Goal: Task Accomplishment & Management: Complete application form

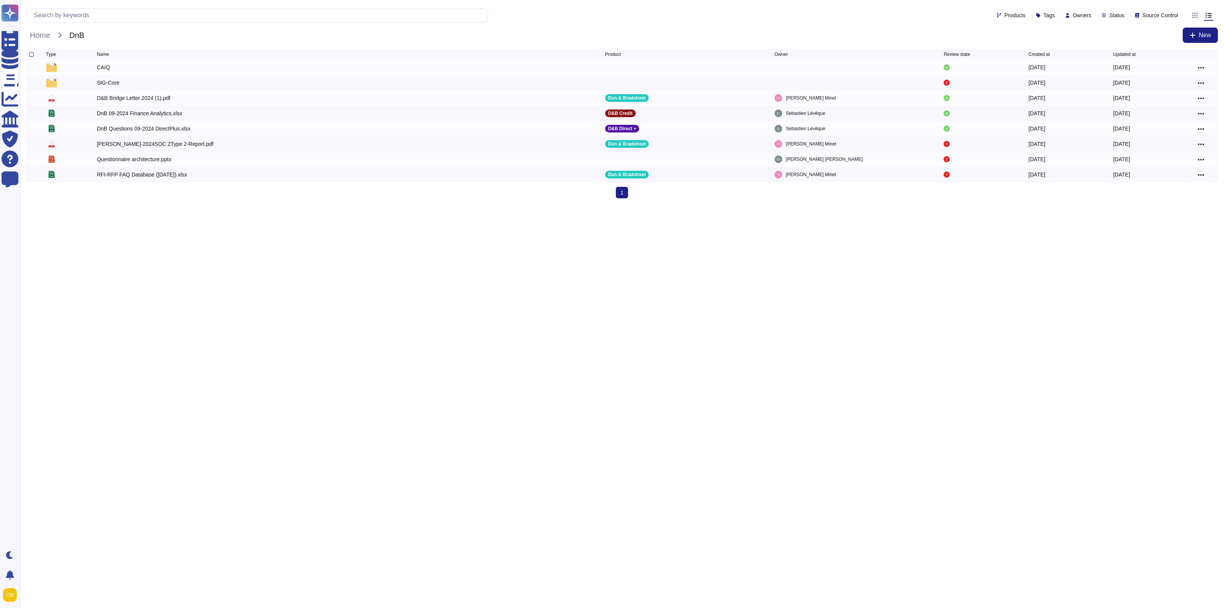
drag, startPoint x: 377, startPoint y: 325, endPoint x: 263, endPoint y: 254, distance: 134.5
click at [377, 204] on html "Questionnaires Knowledge Base Documents Analytics CAIQ / SIG Trust Center Help …" at bounding box center [612, 102] width 1224 height 204
click at [108, 80] on div "SIG-Core" at bounding box center [108, 83] width 23 height 8
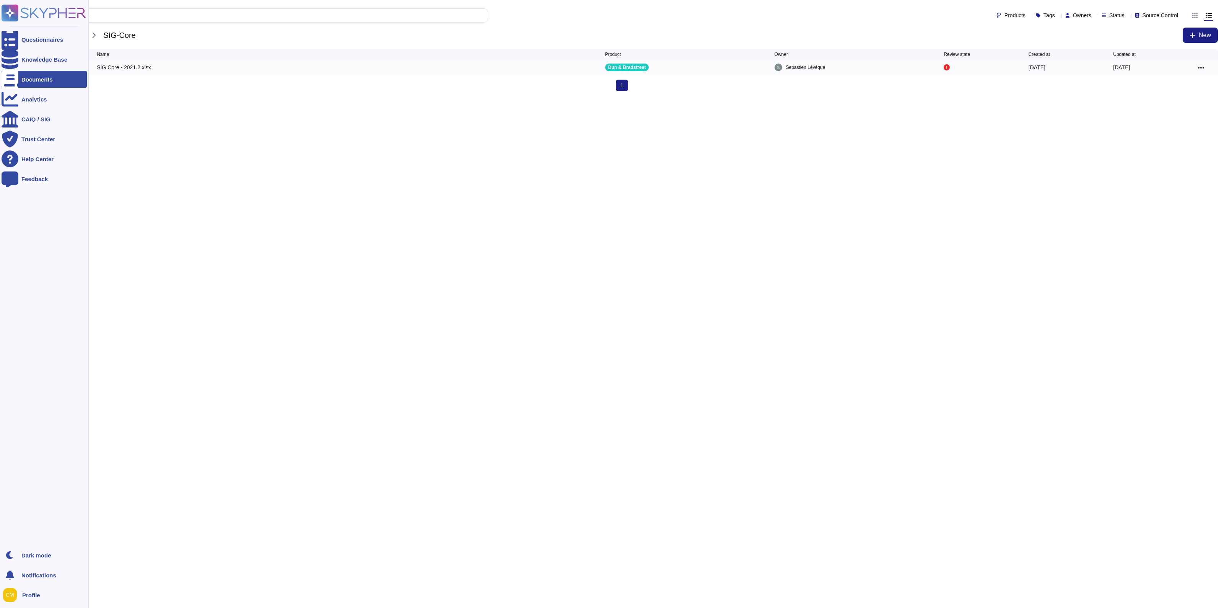
click at [3, 80] on div at bounding box center [10, 79] width 17 height 17
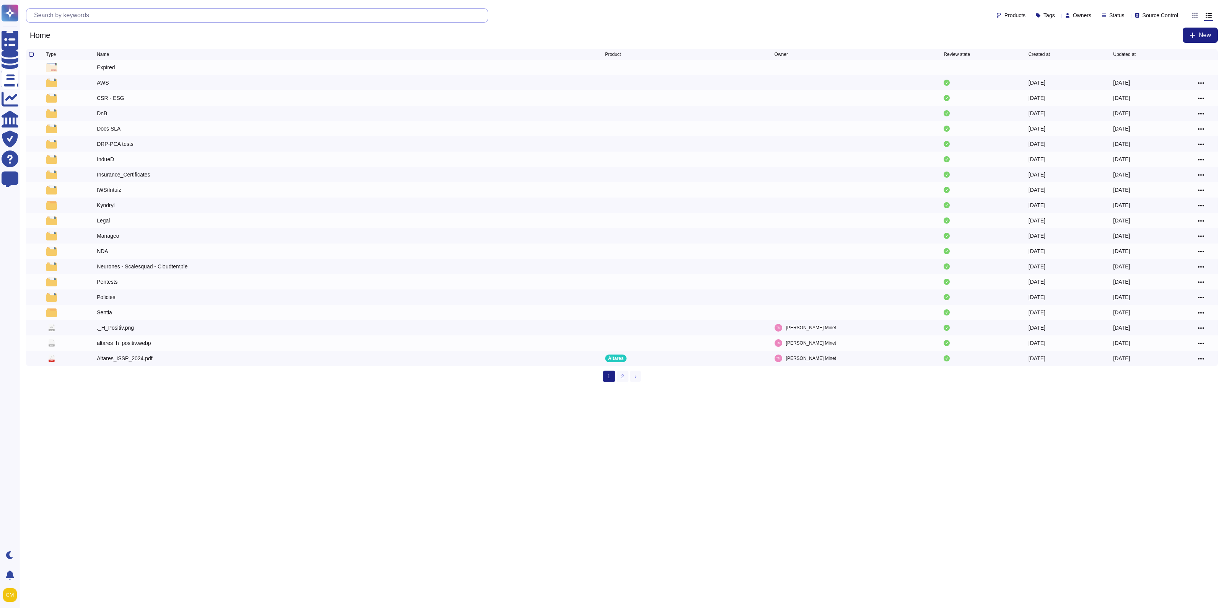
click at [117, 16] on input "text" at bounding box center [259, 15] width 458 height 13
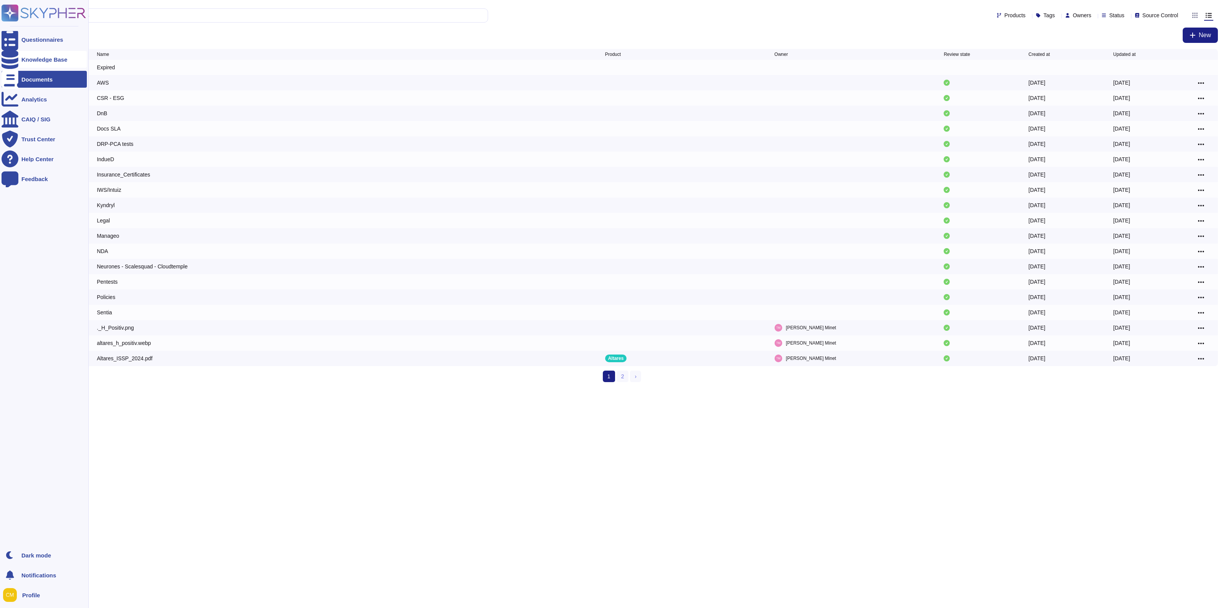
click at [14, 57] on icon at bounding box center [10, 59] width 17 height 19
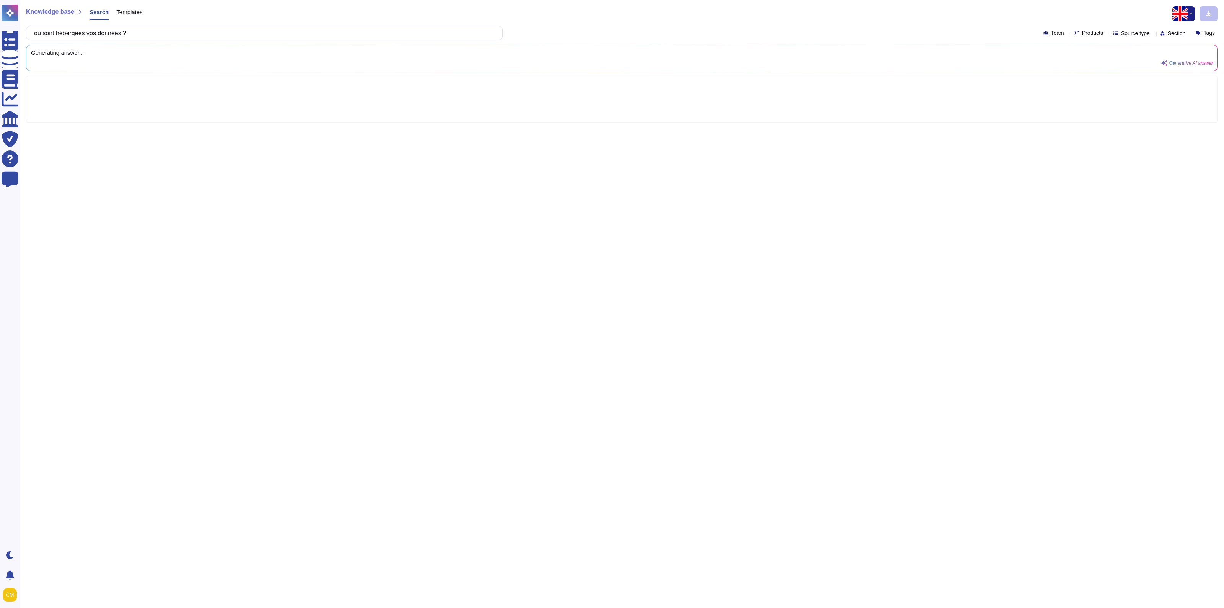
click at [1179, 11] on img "button" at bounding box center [1180, 13] width 15 height 15
click at [1153, 40] on link "French" at bounding box center [1164, 39] width 60 height 9
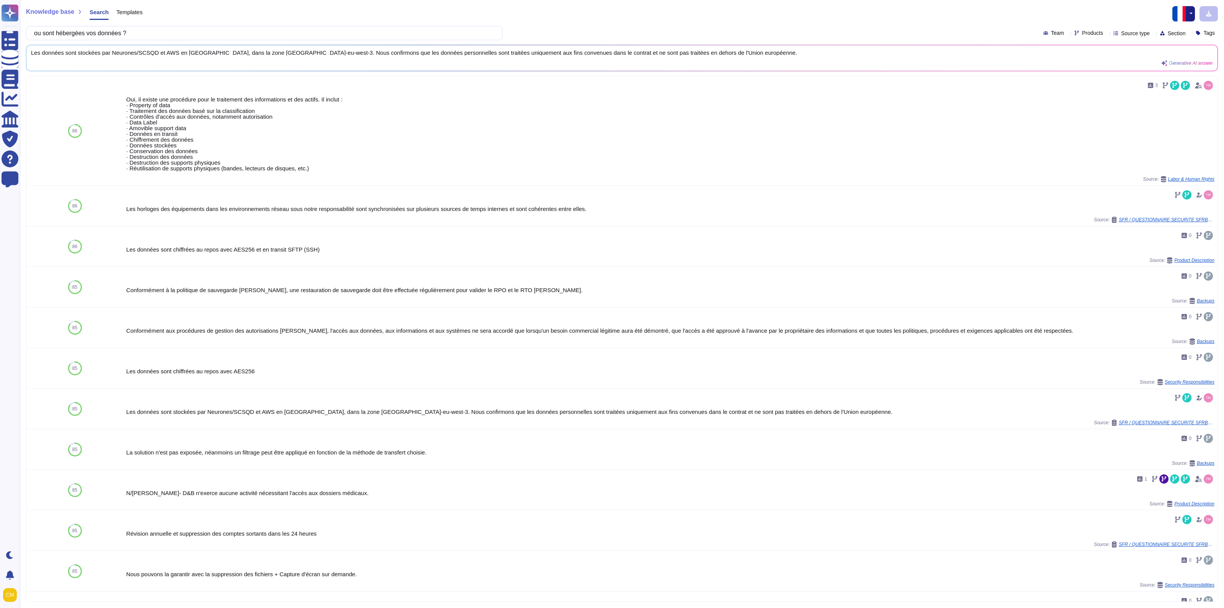
click at [1082, 34] on span "Products" at bounding box center [1092, 32] width 21 height 5
click at [1095, 79] on span "D&B Credit" at bounding box center [1094, 80] width 29 height 7
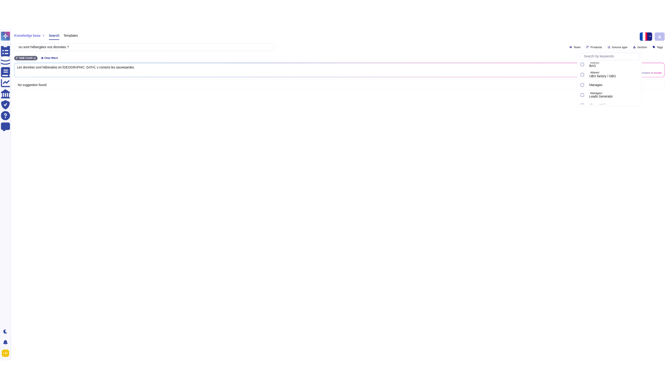
scroll to position [653, 0]
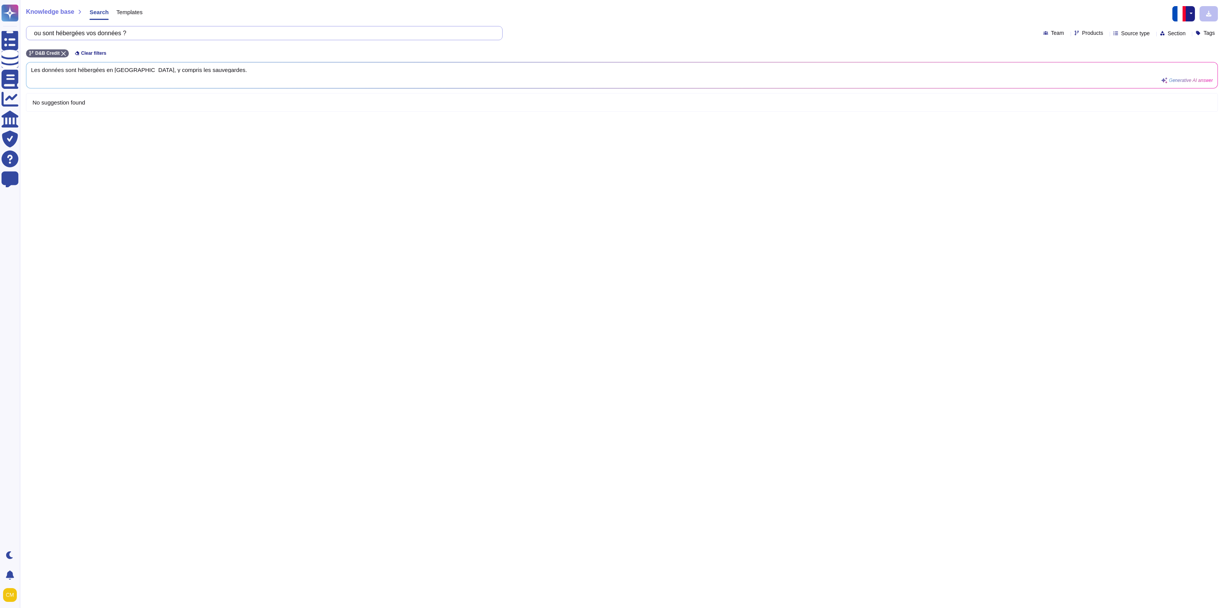
click at [210, 28] on input "ou sont hébergées vos données ?" at bounding box center [262, 32] width 465 height 13
drag, startPoint x: 186, startPoint y: 31, endPoint x: -145, endPoint y: 28, distance: 330.6
click at [0, 28] on html "Questionnaires Knowledge Base Documents Analytics CAIQ / SIG Trust Center Help …" at bounding box center [612, 304] width 1224 height 608
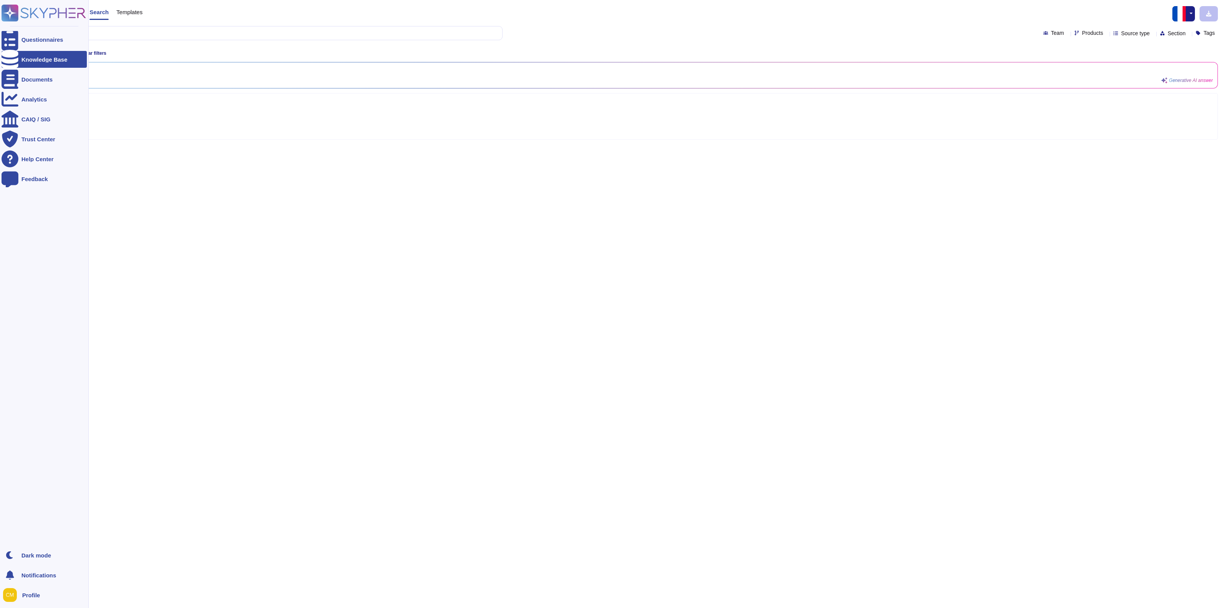
type input "area"
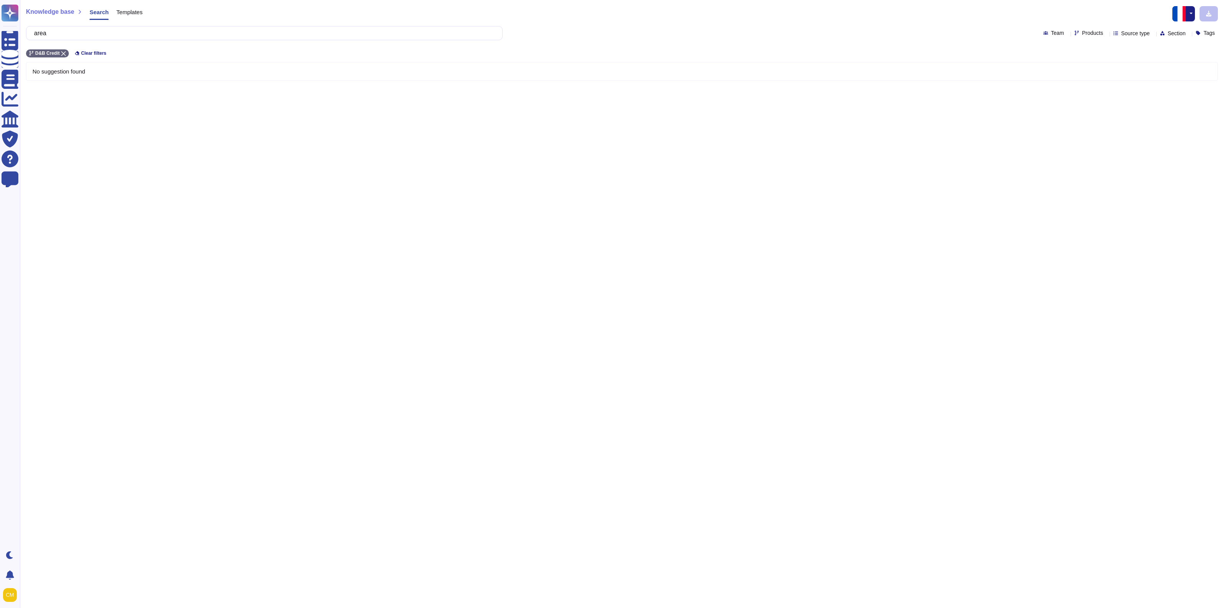
click at [33, 10] on span "Knowledge base" at bounding box center [50, 12] width 48 height 6
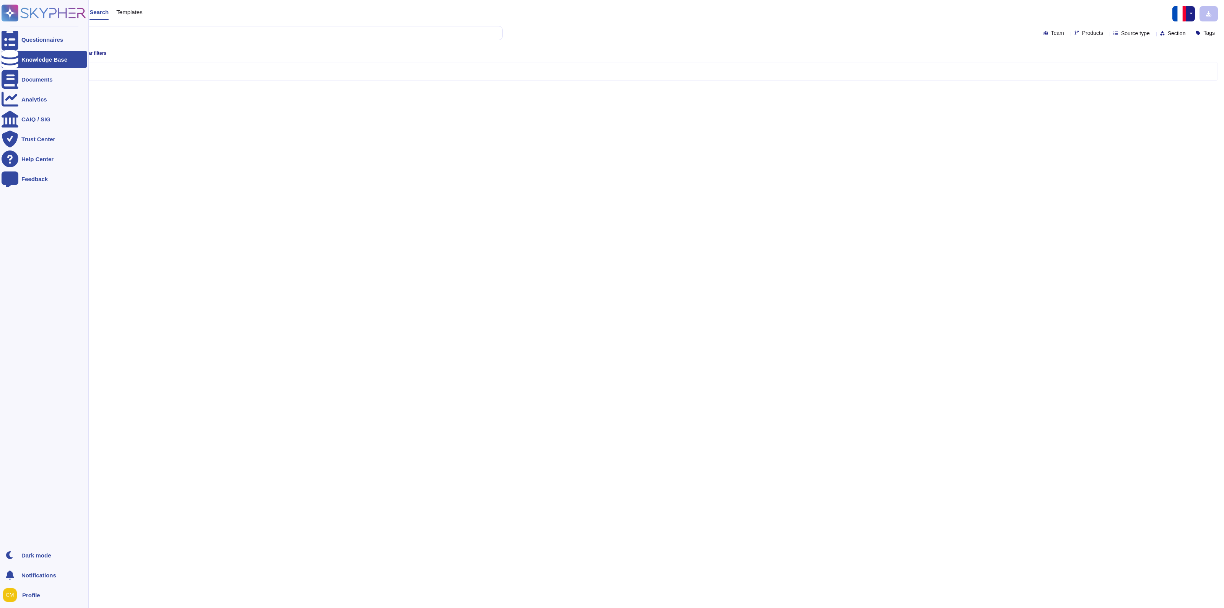
click at [12, 10] on rect at bounding box center [10, 13] width 17 height 17
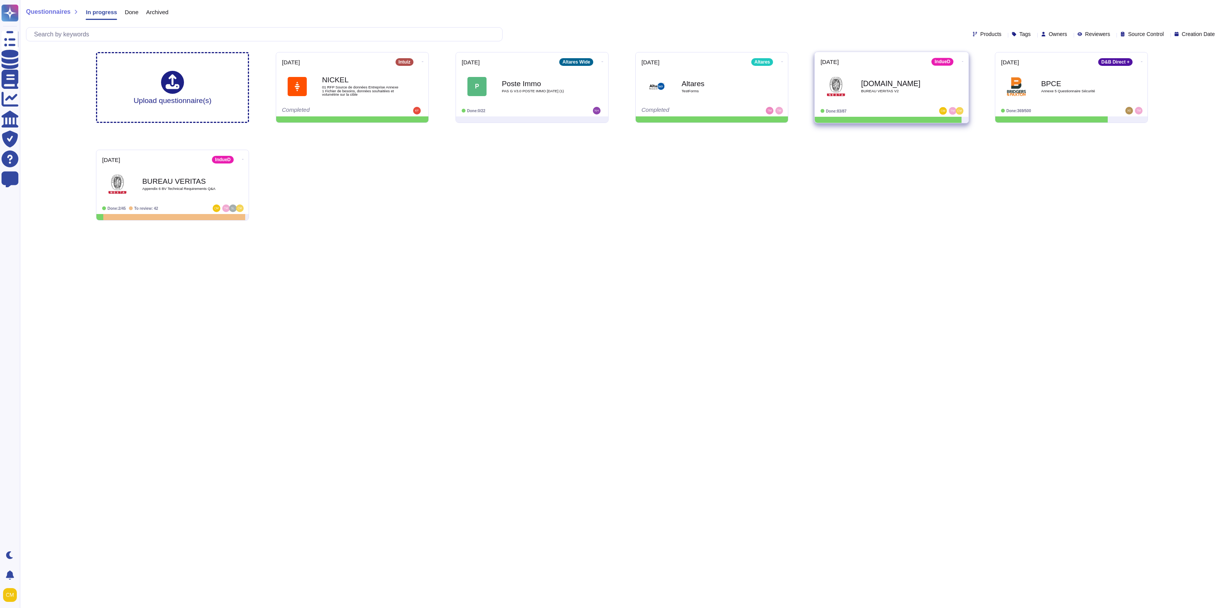
click at [896, 104] on div "[DOMAIN_NAME] BUREAU VERITAS V2" at bounding box center [892, 86] width 142 height 39
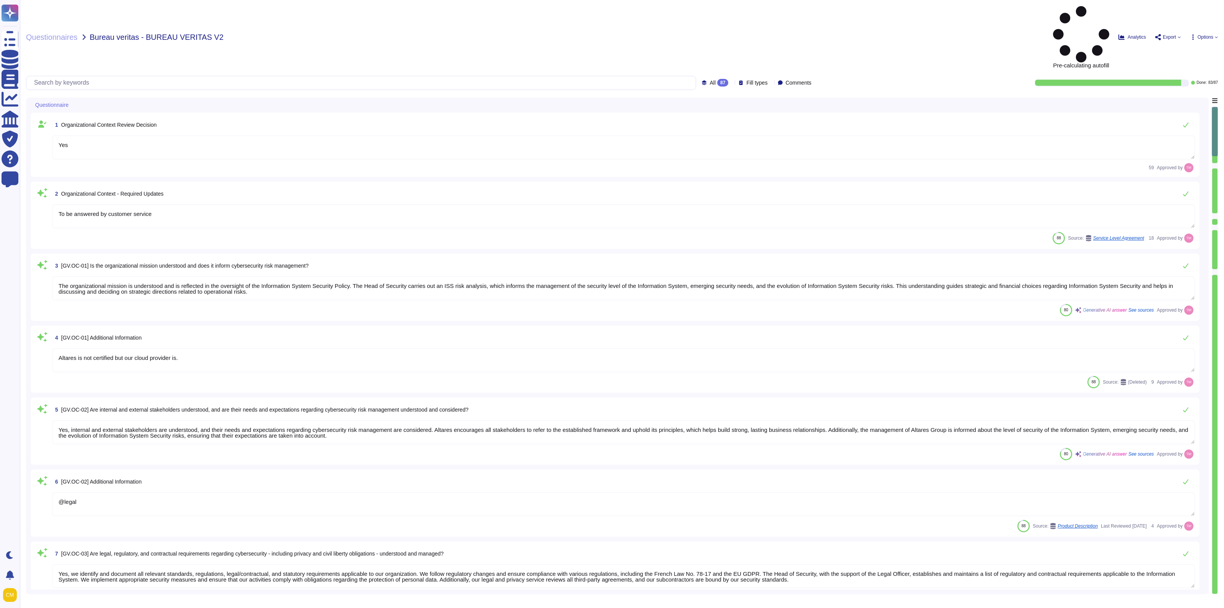
type textarea "Yes"
type textarea "To be answered by customer service"
type textarea "The organizational mission is understood and is reflected in the oversight of t…"
type textarea "Altares is not certified but our cloud provider is."
type textarea "Yes, internal and external stakeholders are understood, and their needs and exp…"
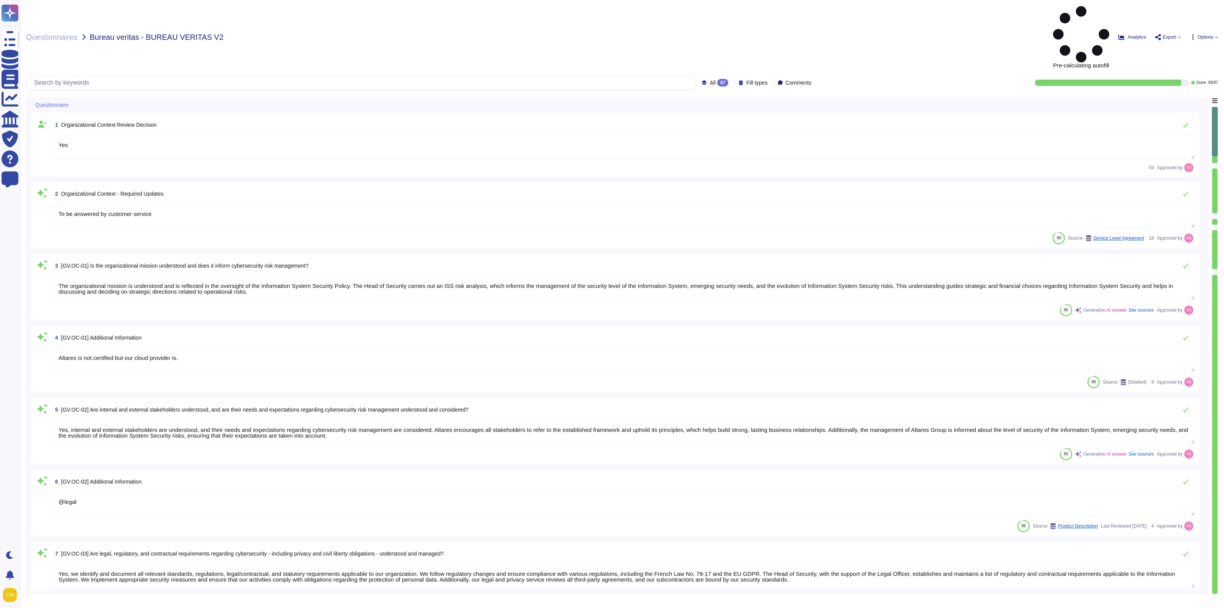
type textarea "@legal"
type textarea "Yes, we identify and document all relevant standards, regulations, legal/contra…"
type textarea "@legal"
type textarea "Altares has a Business Continuity Plan (BCP) that aims to anticipate emergency …"
type textarea "Yes"
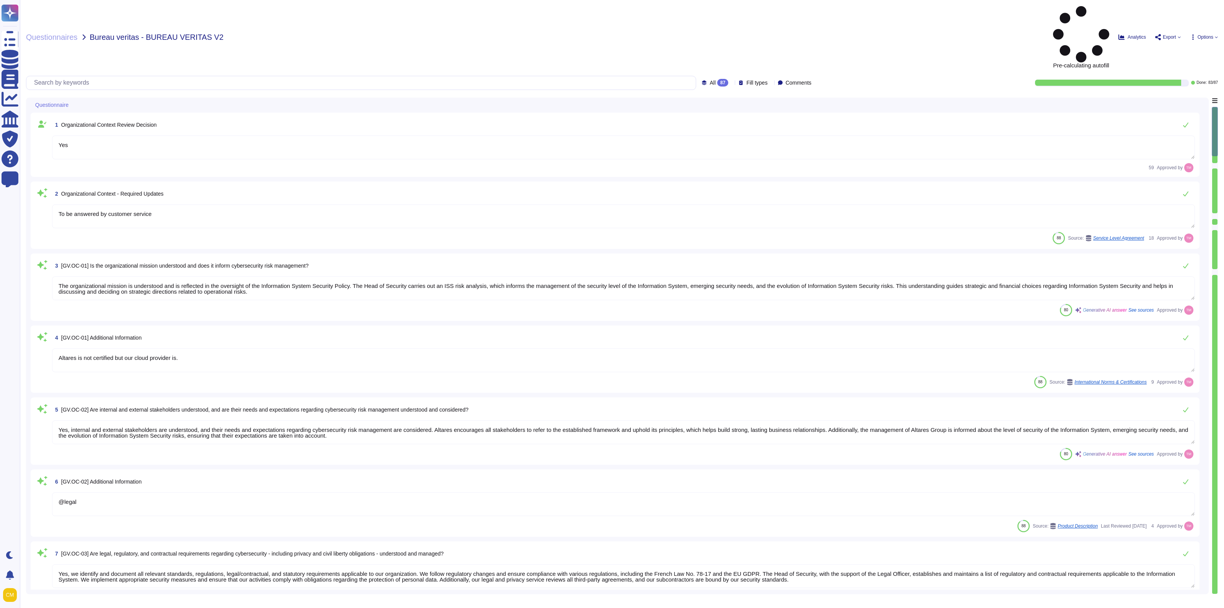
click at [717, 79] on div "87" at bounding box center [722, 83] width 11 height 8
click at [723, 66] on div "To do 4" at bounding box center [727, 67] width 62 height 8
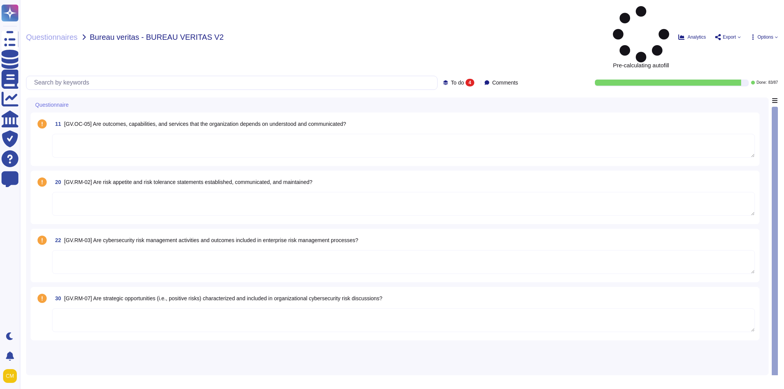
click at [104, 121] on span "[GV.OC-05] Are outcomes, capabilities, and services that the organization depen…" at bounding box center [205, 124] width 282 height 6
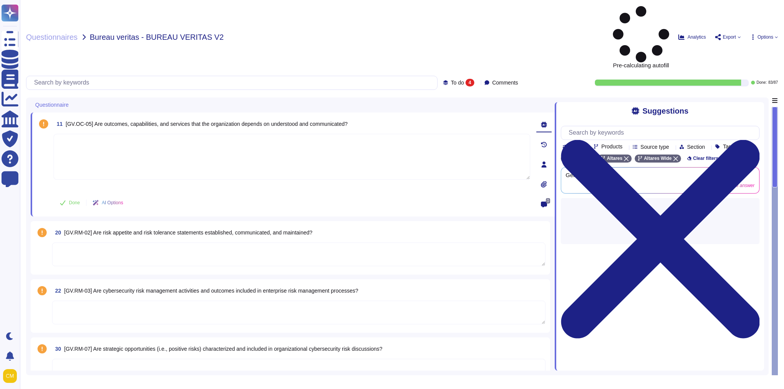
click at [147, 288] on span "[GV.RM-03] Are cybersecurity risk management activities and outcomes included i…" at bounding box center [211, 291] width 294 height 6
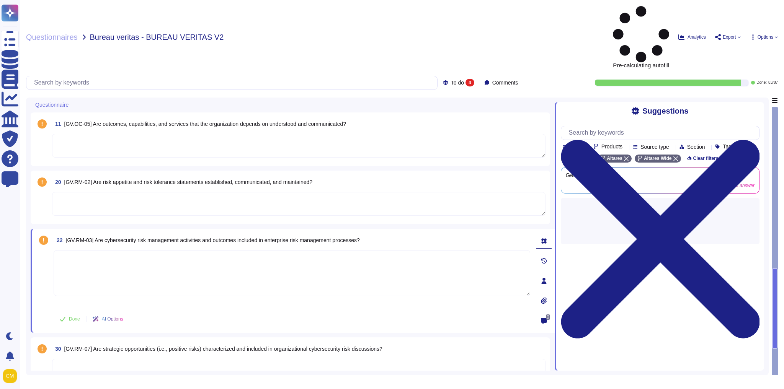
click at [158, 346] on span "[GV.RM-07] Are strategic opportunities (i.e., positive risks) characterized and…" at bounding box center [223, 349] width 318 height 6
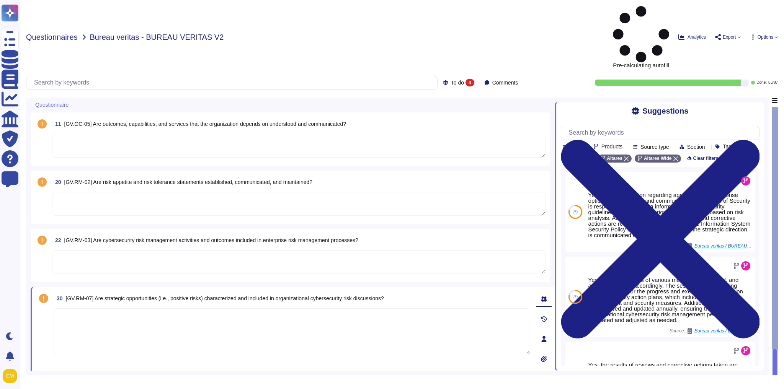
click at [46, 33] on span "Questionnaires" at bounding box center [52, 37] width 52 height 8
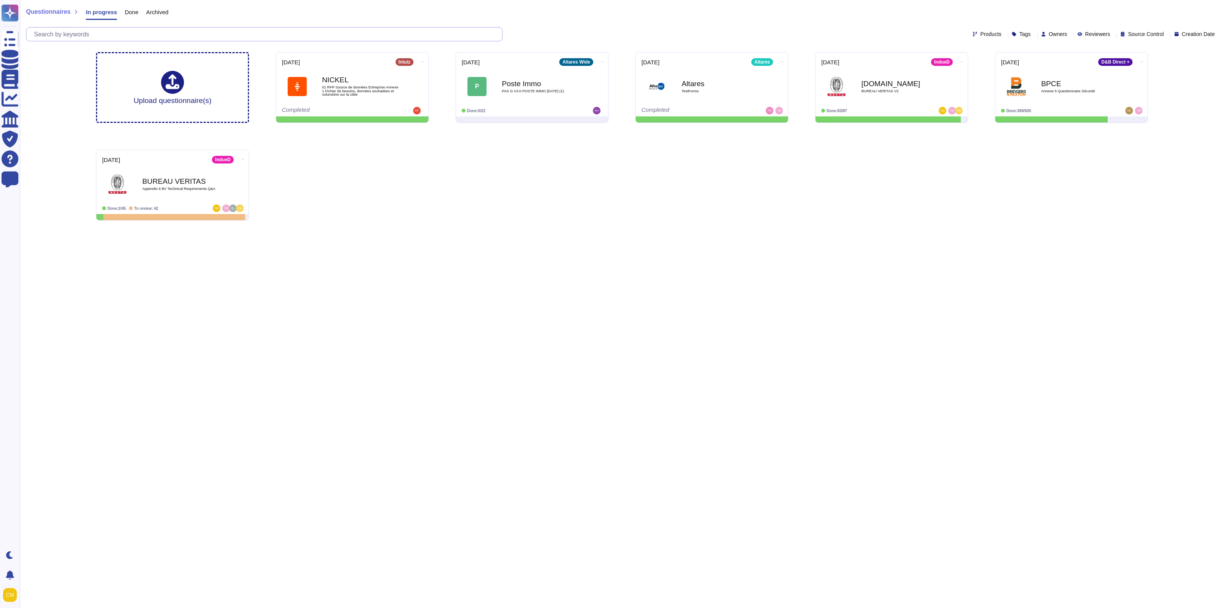
click at [299, 37] on input "text" at bounding box center [266, 34] width 472 height 13
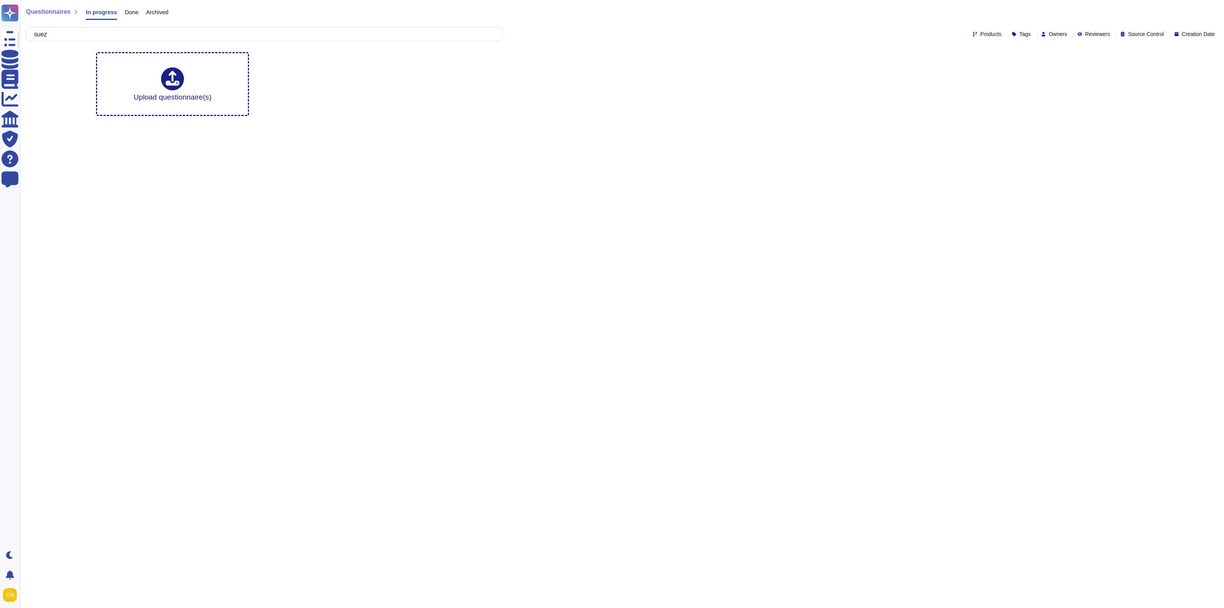
click at [130, 9] on span "Done" at bounding box center [132, 12] width 14 height 6
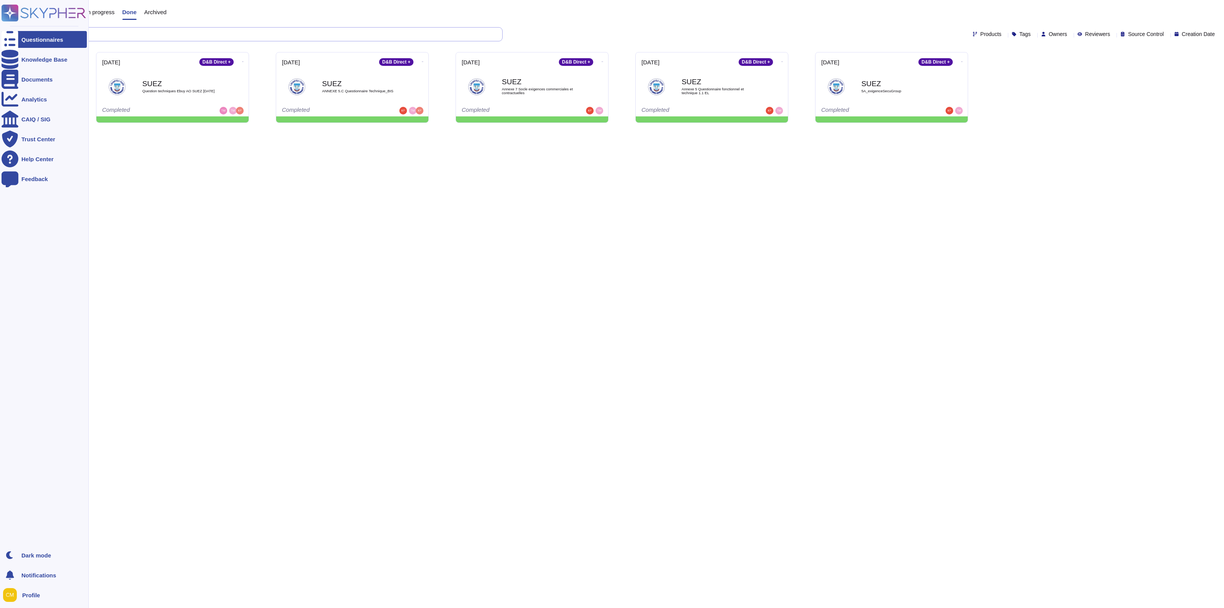
drag, startPoint x: 62, startPoint y: 33, endPoint x: 7, endPoint y: 32, distance: 55.5
click at [7, 32] on div "Questionnaires Knowledge Base Documents Analytics CAIQ / SIG Trust Center Help …" at bounding box center [612, 64] width 1224 height 129
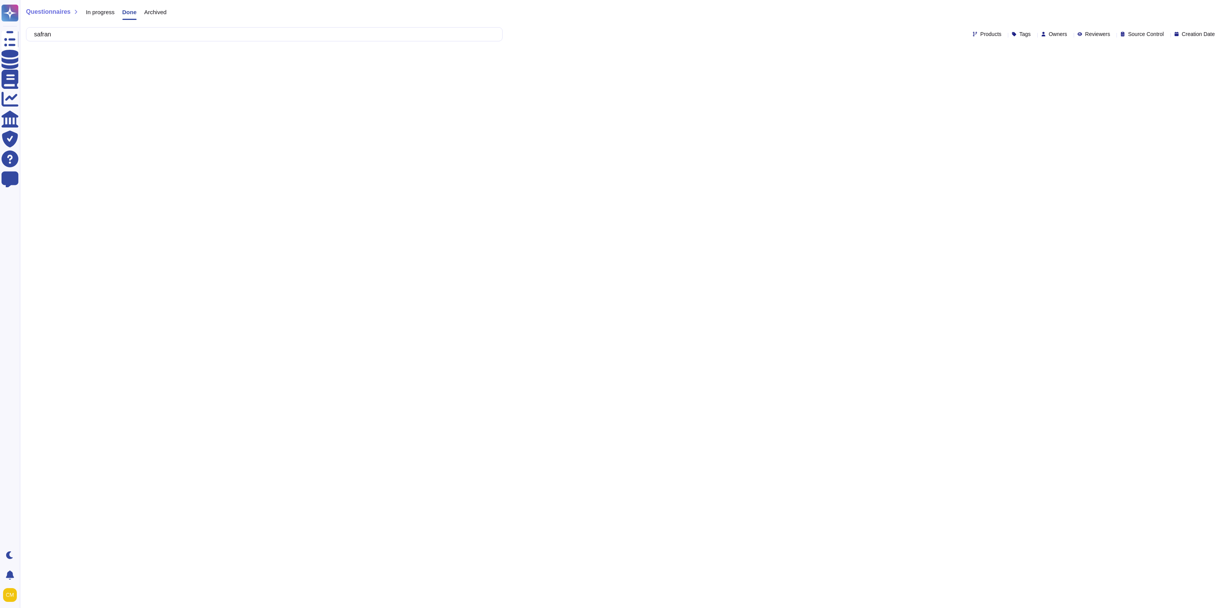
type input "safran"
click at [155, 7] on div "Archived" at bounding box center [152, 13] width 30 height 15
click at [99, 18] on div "In progress" at bounding box center [96, 13] width 36 height 15
click at [152, 16] on div "Archived" at bounding box center [154, 13] width 30 height 15
click at [120, 16] on div "Done" at bounding box center [125, 13] width 21 height 15
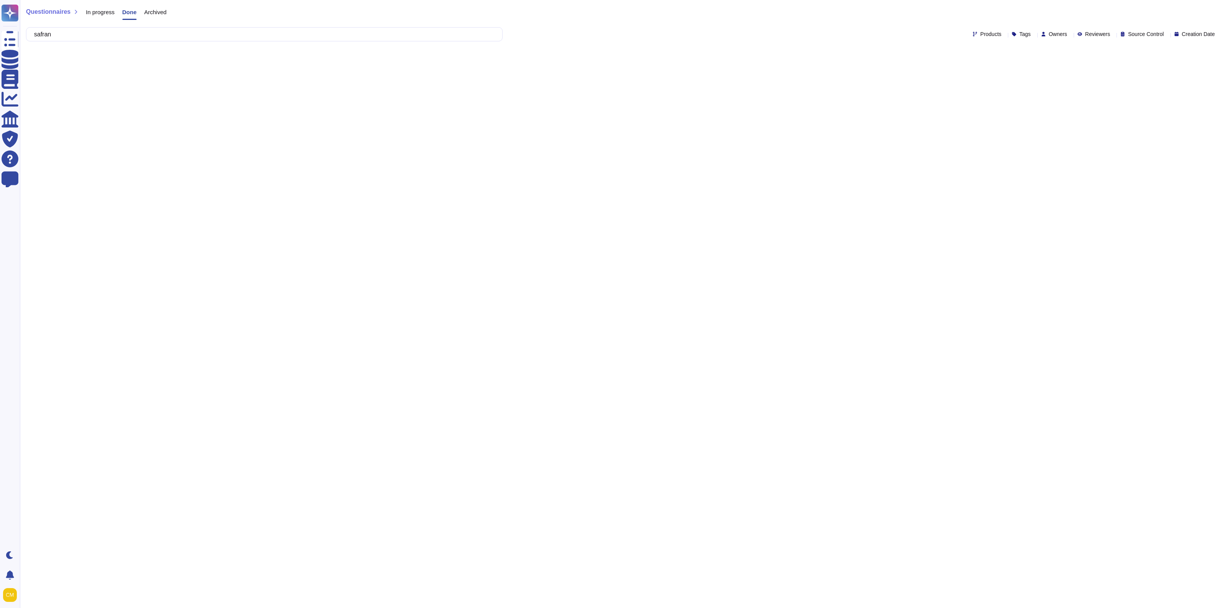
click at [69, 42] on div "Questionnaires In progress Done Archived safran Products Tags Owners Reviewers …" at bounding box center [622, 23] width 1205 height 46
drag, startPoint x: 88, startPoint y: 31, endPoint x: -83, endPoint y: 31, distance: 171.4
click at [0, 31] on html "Questionnaires Knowledge Base Documents Analytics CAIQ / SIG Trust Center Help …" at bounding box center [612, 29] width 1224 height 58
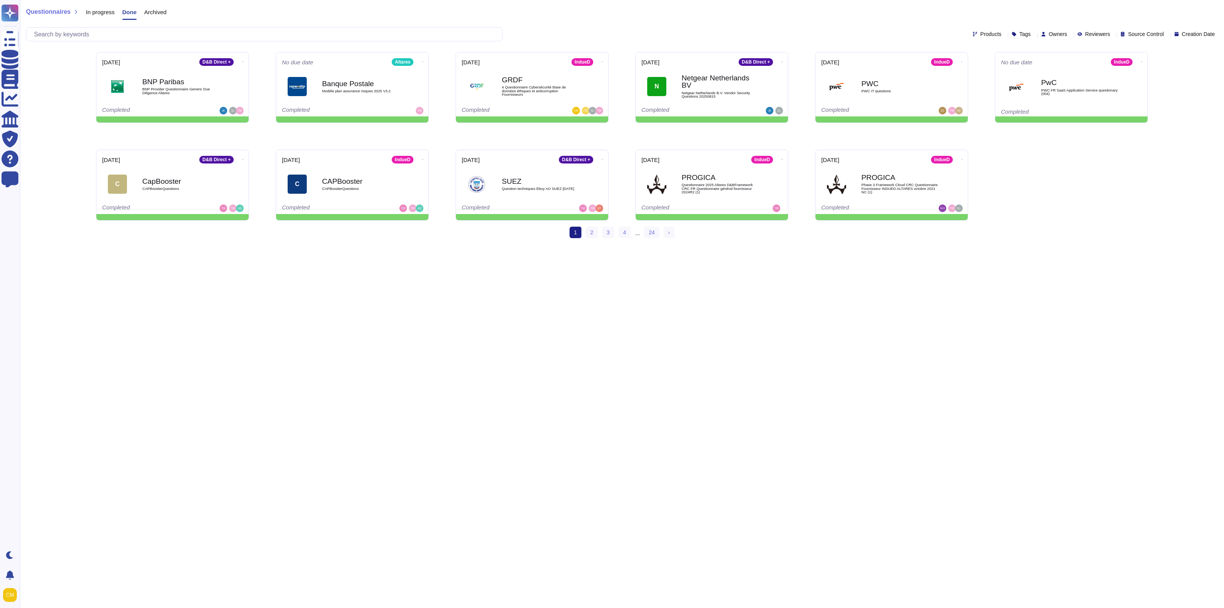
drag, startPoint x: 587, startPoint y: 360, endPoint x: 582, endPoint y: 360, distance: 5.8
click at [582, 245] on html "Questionnaires Knowledge Base Documents Analytics CAIQ / SIG Trust Center Help …" at bounding box center [612, 122] width 1224 height 245
click at [588, 236] on link "2" at bounding box center [592, 232] width 12 height 11
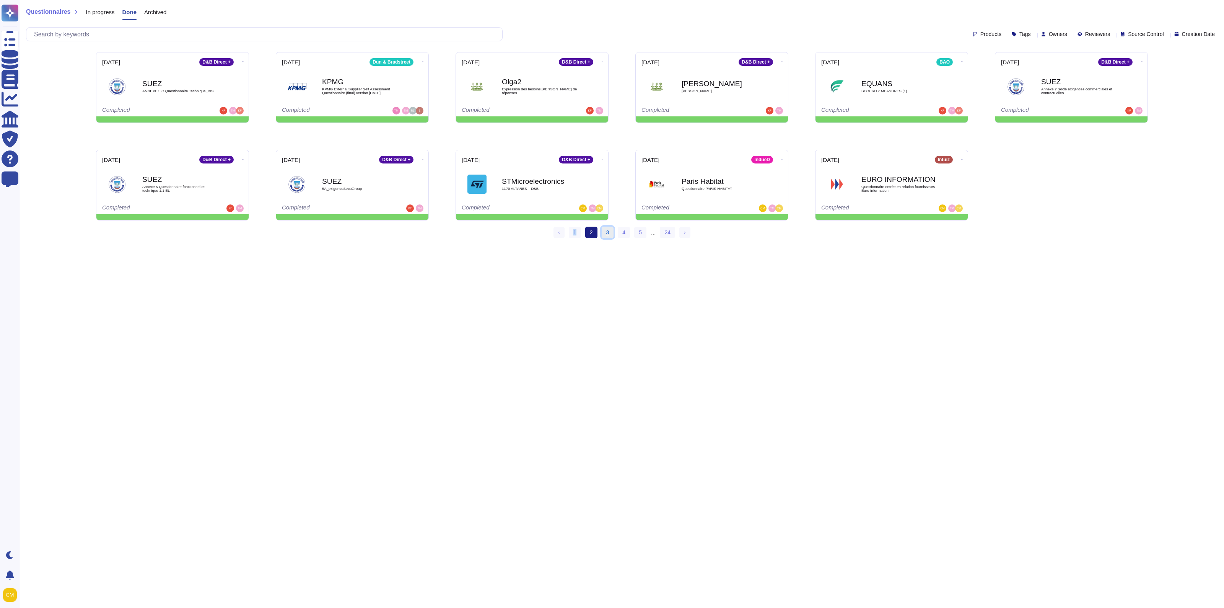
click at [604, 233] on link "3" at bounding box center [608, 232] width 12 height 11
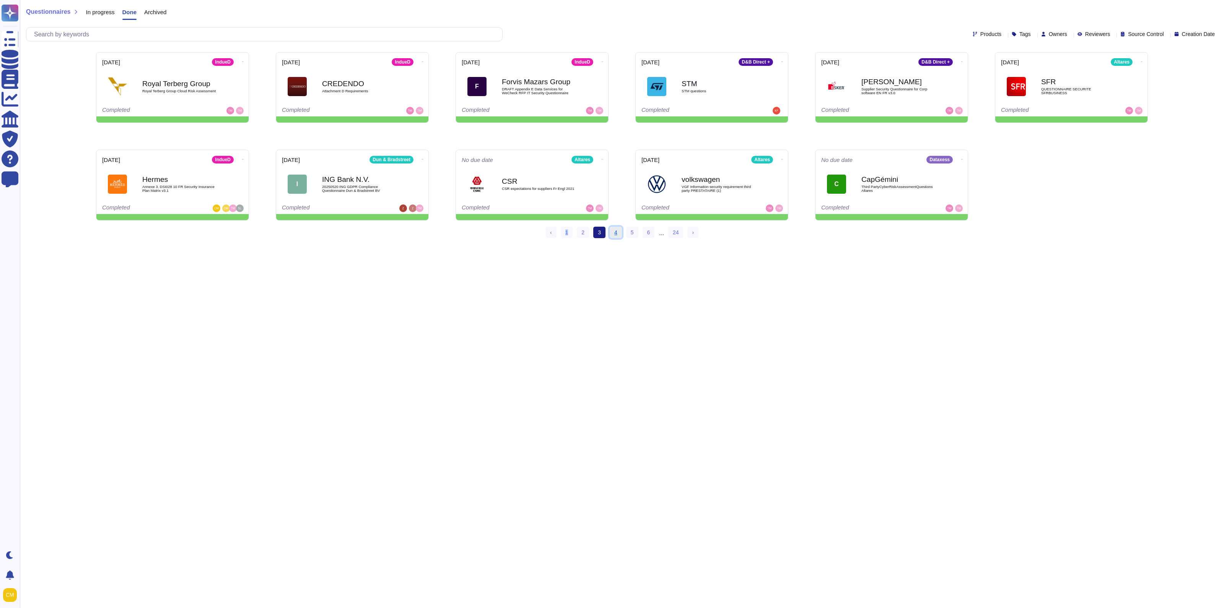
click at [614, 232] on link "4" at bounding box center [616, 232] width 12 height 11
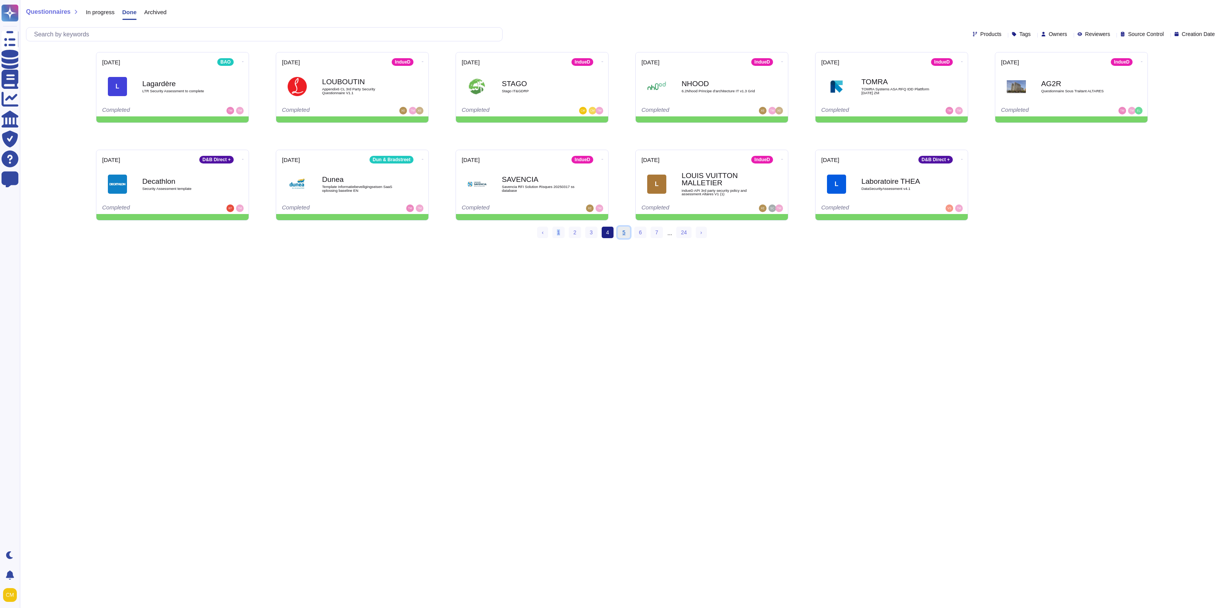
click at [622, 234] on link "5" at bounding box center [624, 232] width 12 height 11
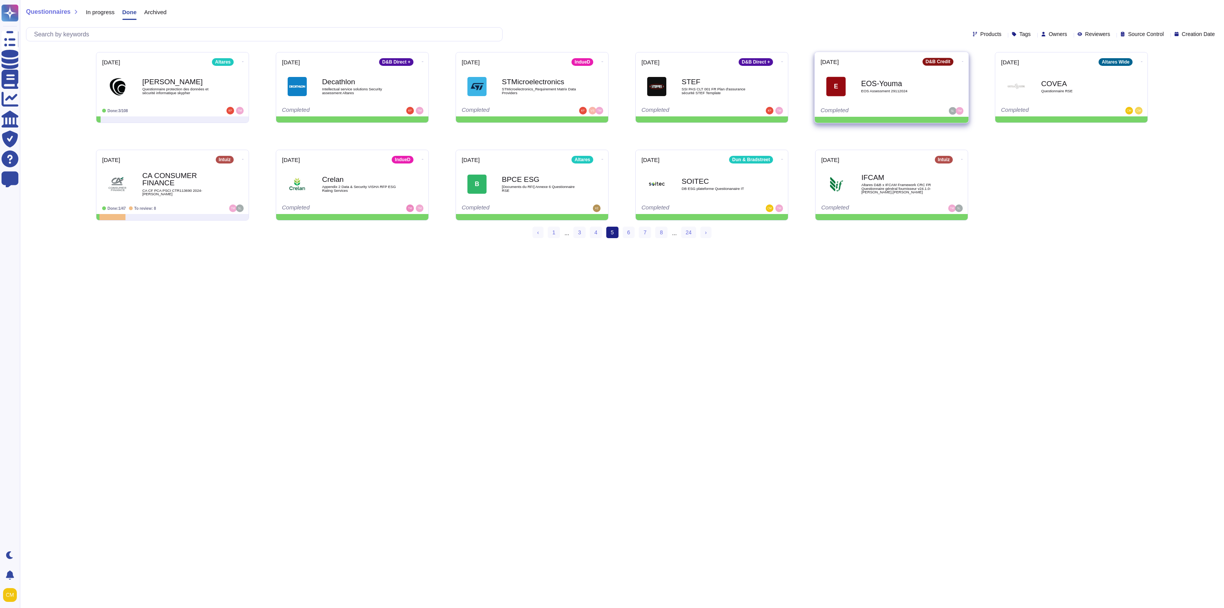
click at [913, 99] on div "EOS-Youma EOS Assessment 29112024" at bounding box center [899, 86] width 77 height 31
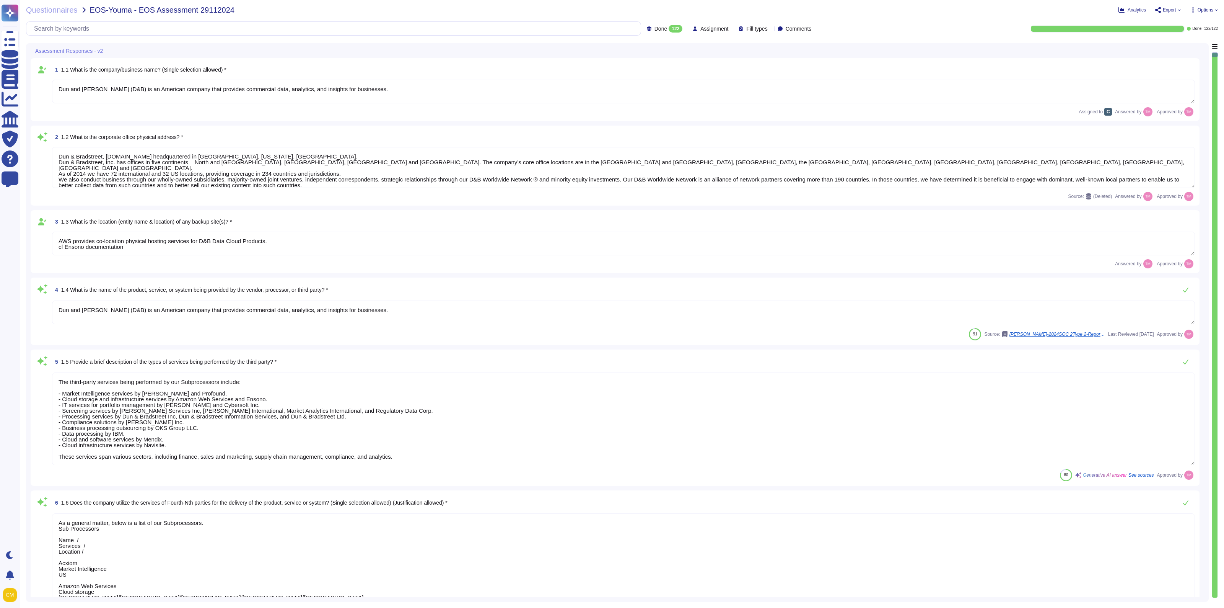
type textarea "Dun and Bradstreet (D&B) is an American company that provides commercial data, …"
type textarea "Dun & Bradstreet, Inc.is headquartered in Short Hills, New Jersey, United State…"
type textarea "AWS provides co-location physical hosting services for D&B Data Cloud Products.…"
type textarea "Dun and Bradstreet (D&B) is an American company that provides commercial data, …"
type textarea "The third-party services being performed by our Subprocessors include: - Market…"
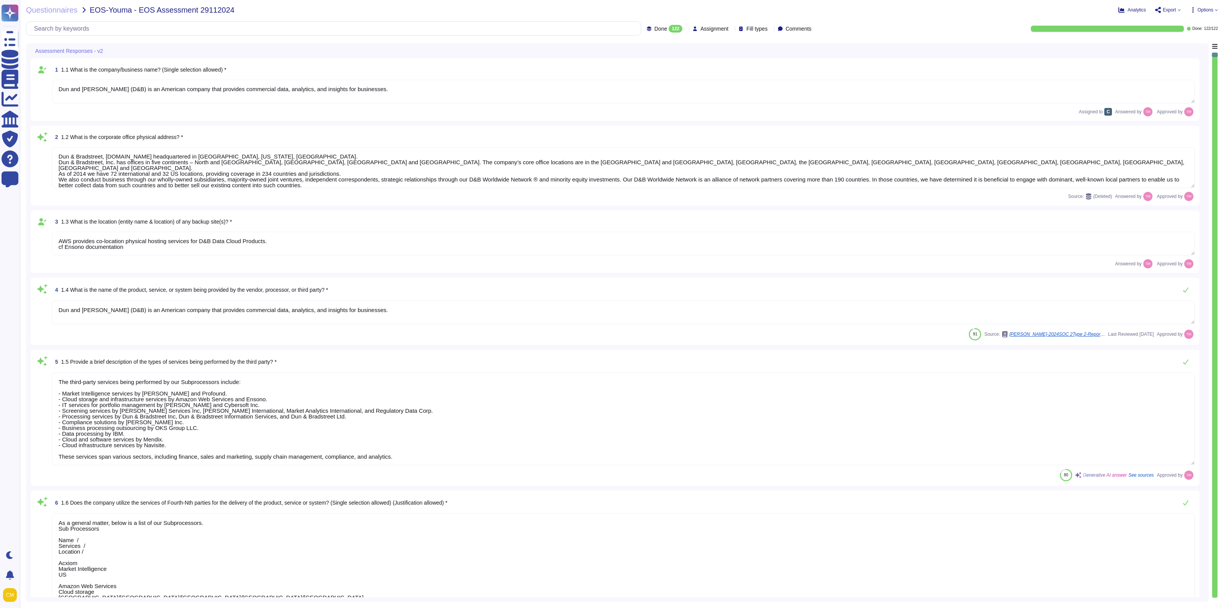
type textarea "As a general matter, below is a list of our Subprocessors. Sub Processors Name …"
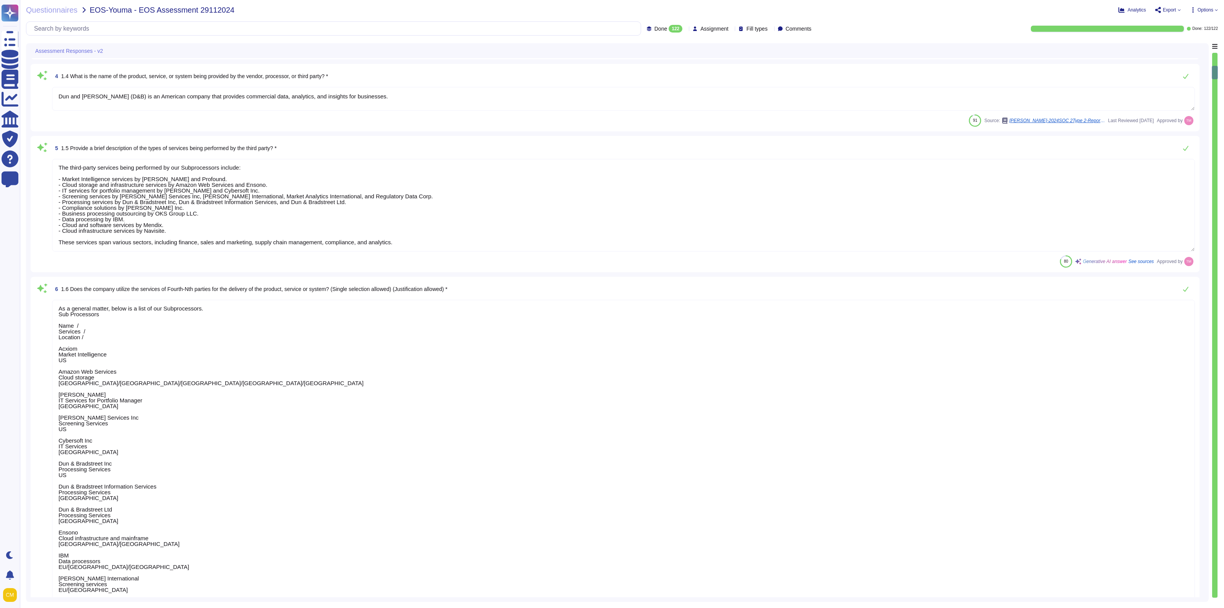
scroll to position [239, 0]
type textarea "Management determines the treatment of data according to its designated data cl…"
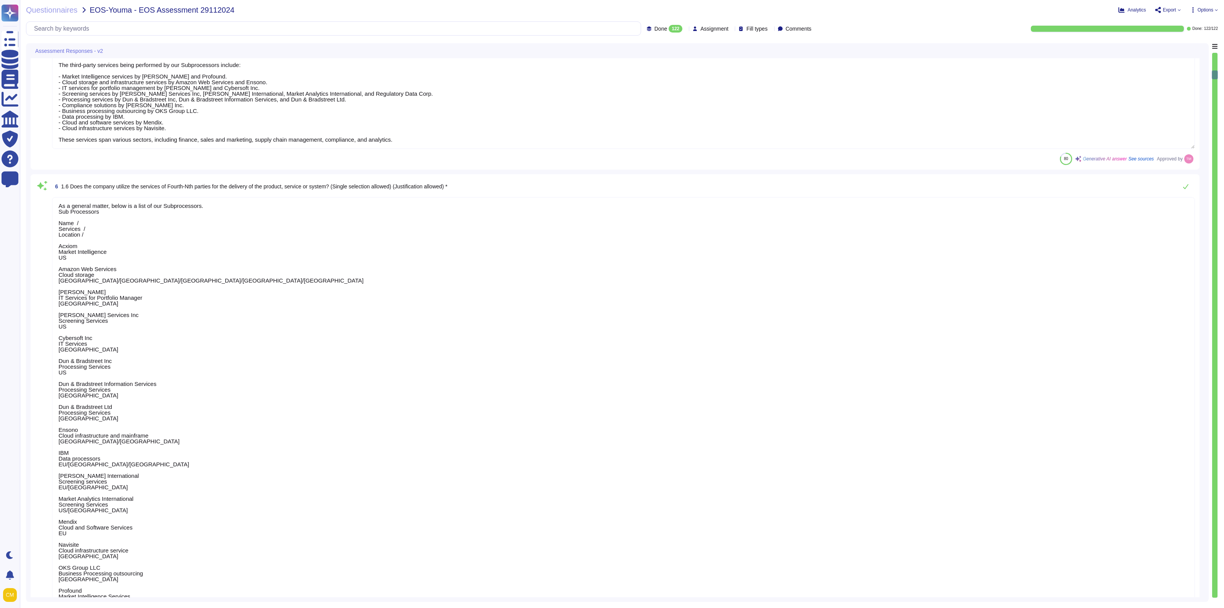
type textarea "Web Application -SaaS model"
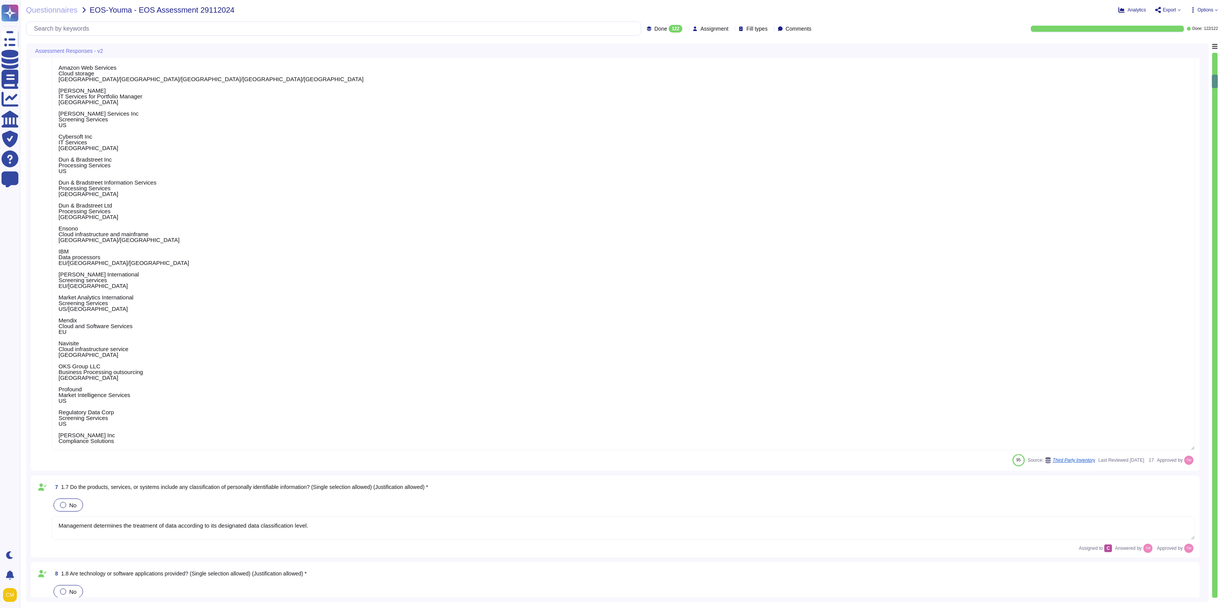
type textarea "Dun & Bradstreet products serve every aspect of an organization seeking to acti…"
type textarea "3 tiers model"
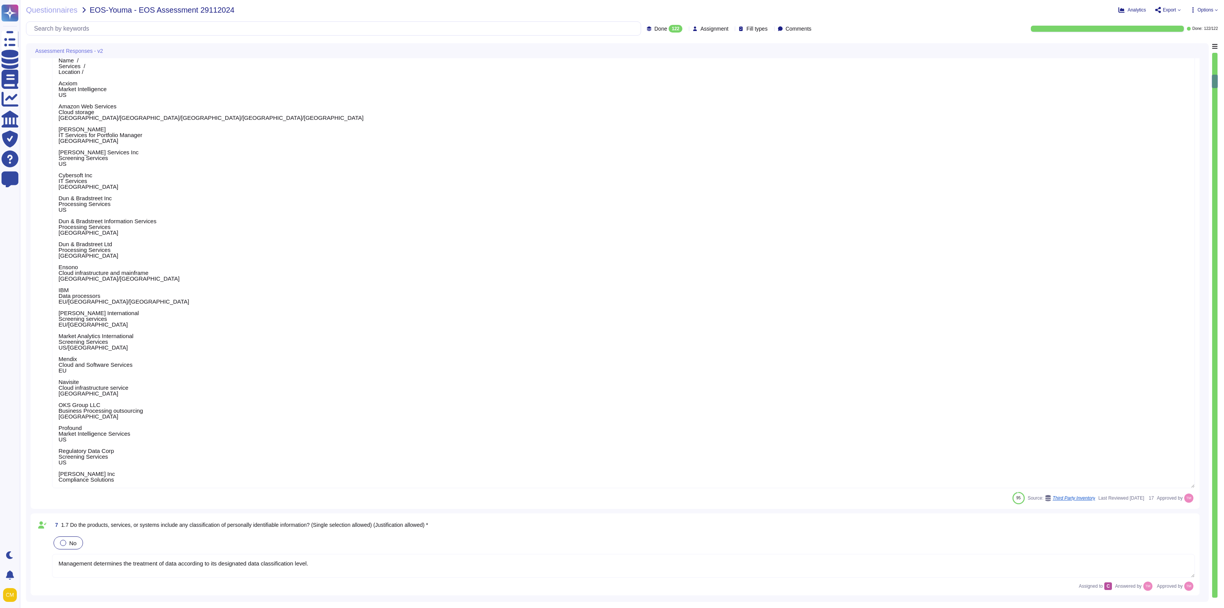
scroll to position [430, 0]
